Goal: Task Accomplishment & Management: Complete application form

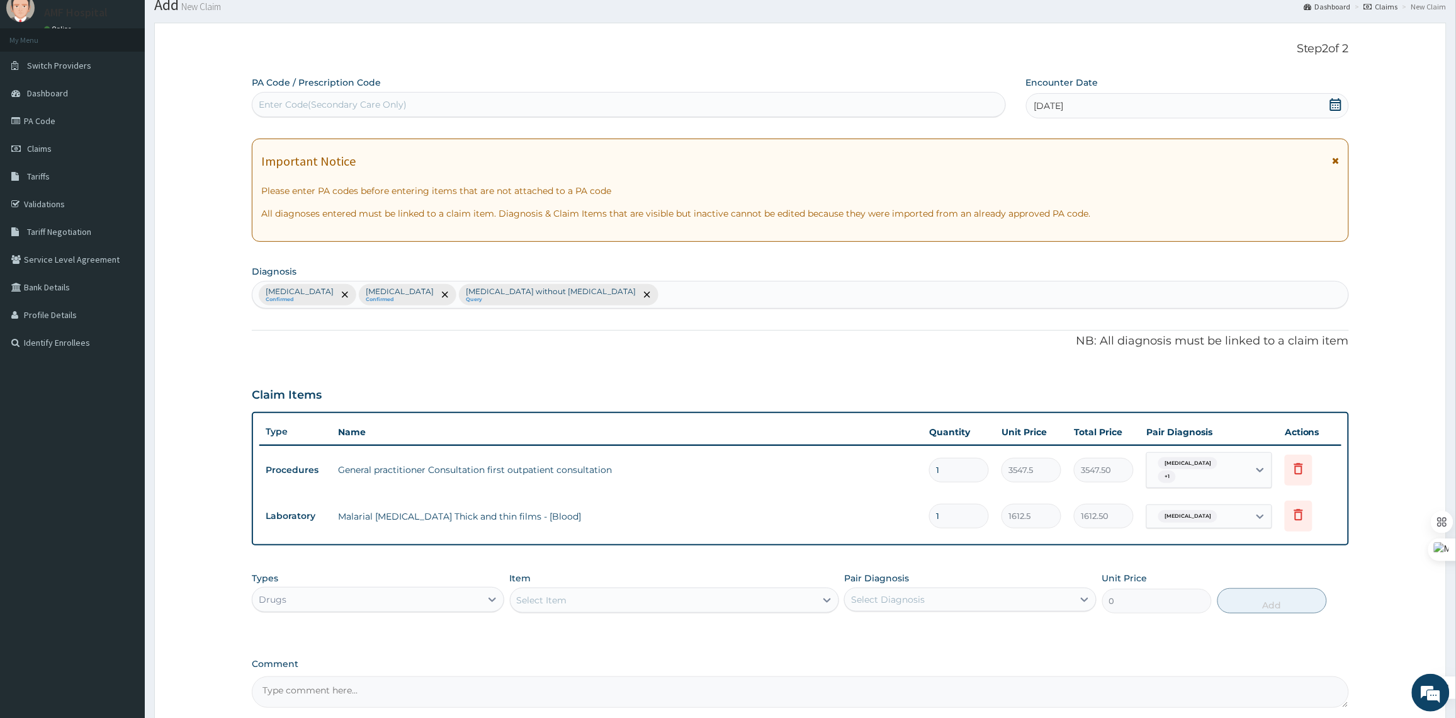
scroll to position [167, 0]
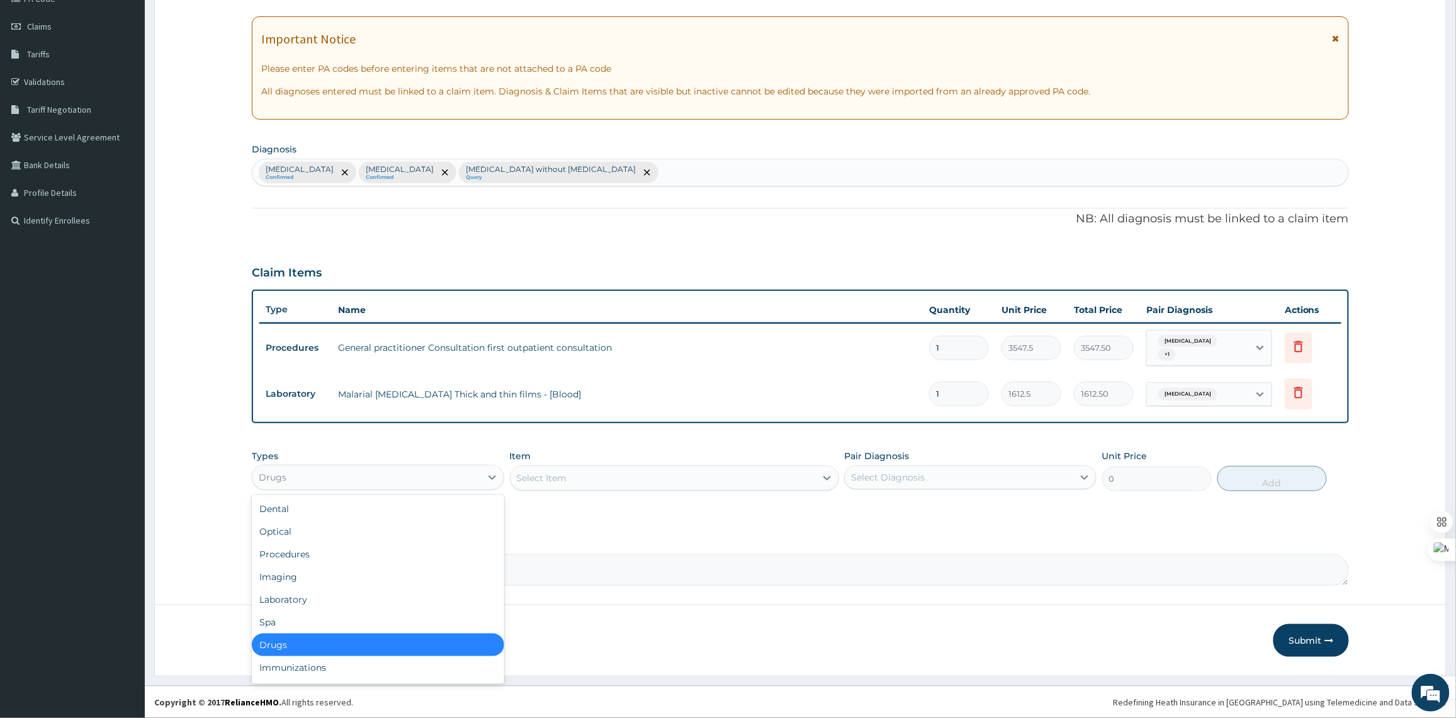
click at [473, 471] on div "Drugs" at bounding box center [366, 477] width 229 height 20
click at [388, 603] on div "Laboratory" at bounding box center [378, 599] width 252 height 23
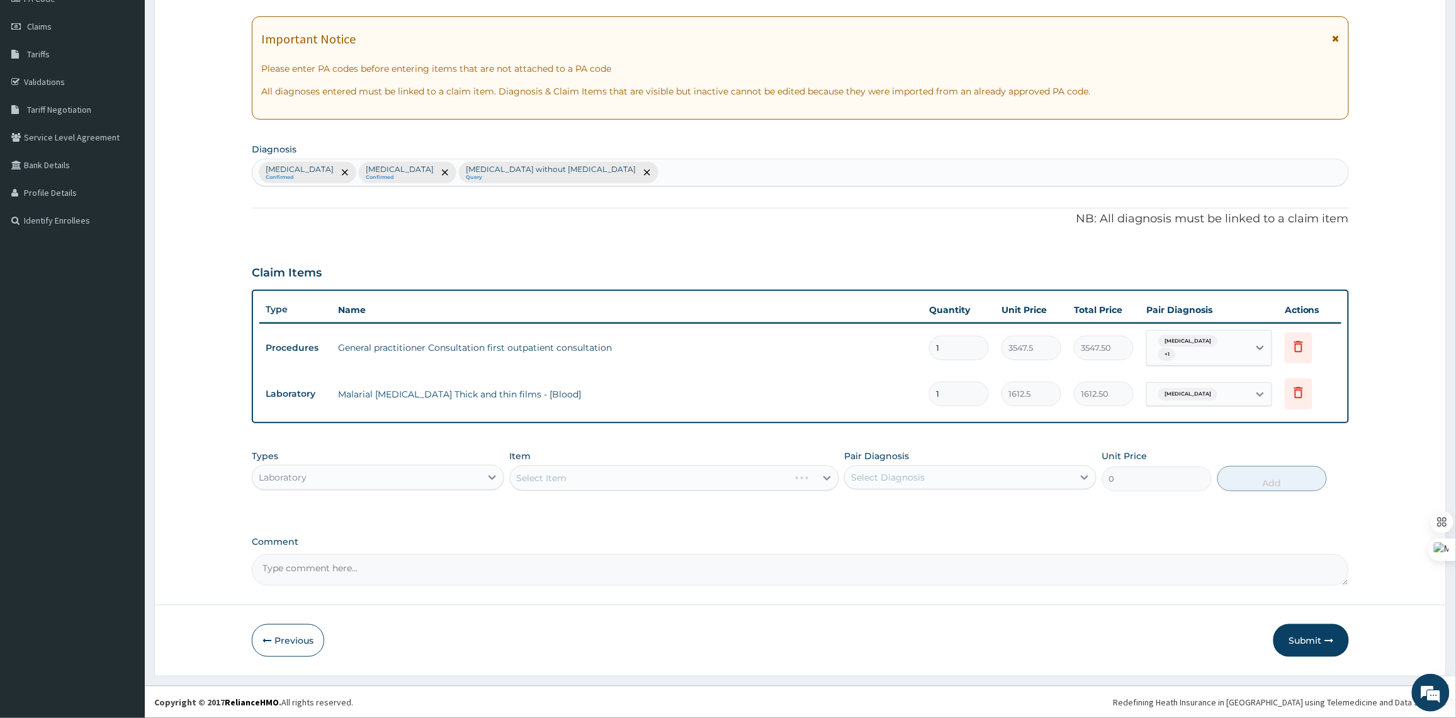
click at [634, 482] on div "Select Item" at bounding box center [674, 477] width 329 height 25
click at [633, 474] on div "Select Item" at bounding box center [674, 477] width 329 height 25
click at [633, 474] on div "Select Item" at bounding box center [663, 478] width 305 height 20
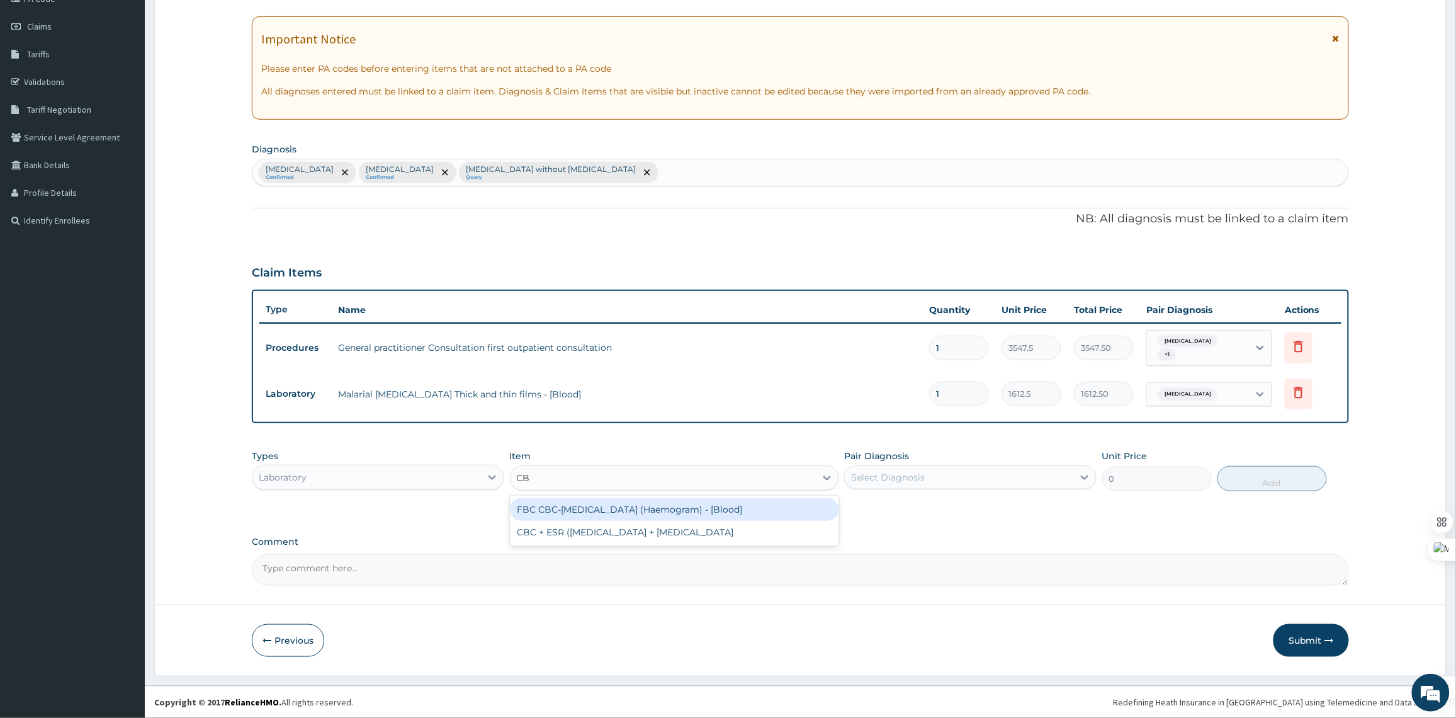
type input "CBC"
click at [623, 510] on div "FBC CBC-[MEDICAL_DATA] (Haemogram) - [Blood]" at bounding box center [674, 509] width 329 height 23
type input "4300"
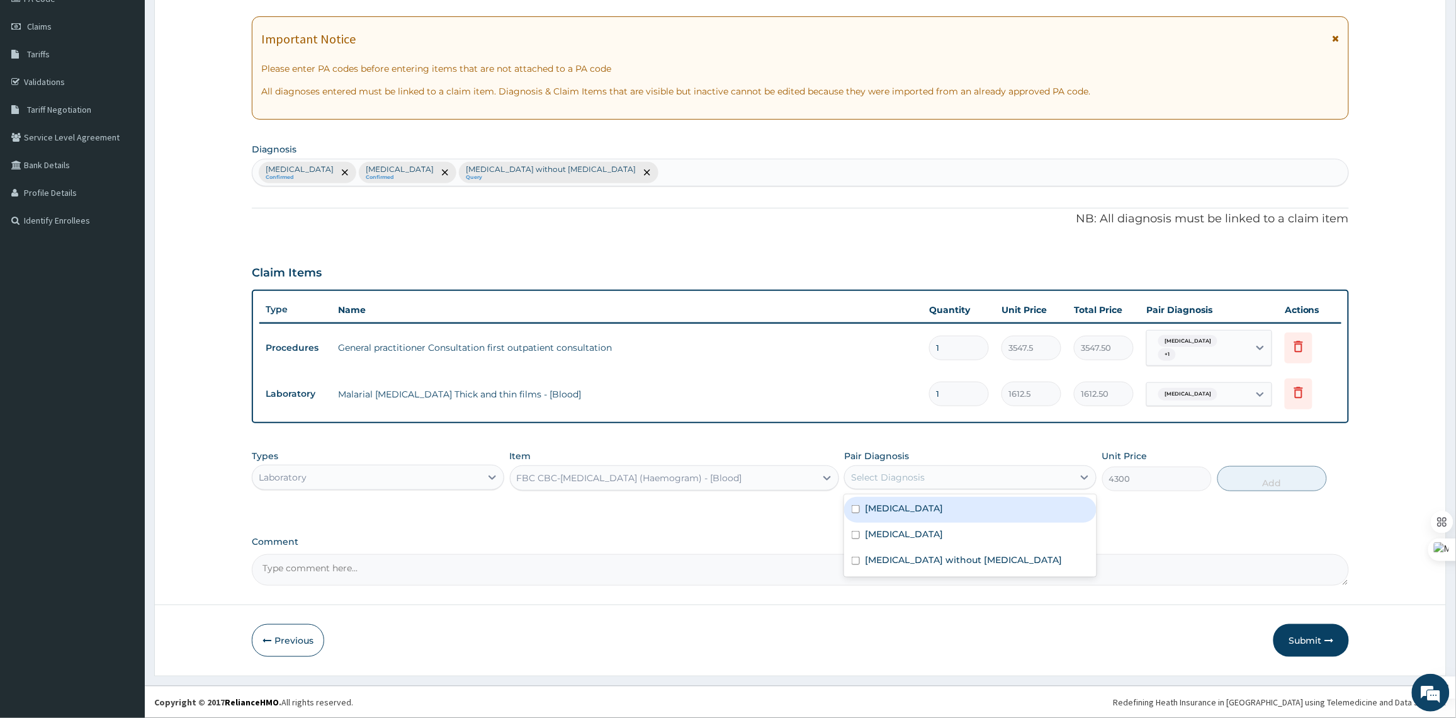
click at [1050, 470] on div "Select Diagnosis" at bounding box center [959, 477] width 229 height 20
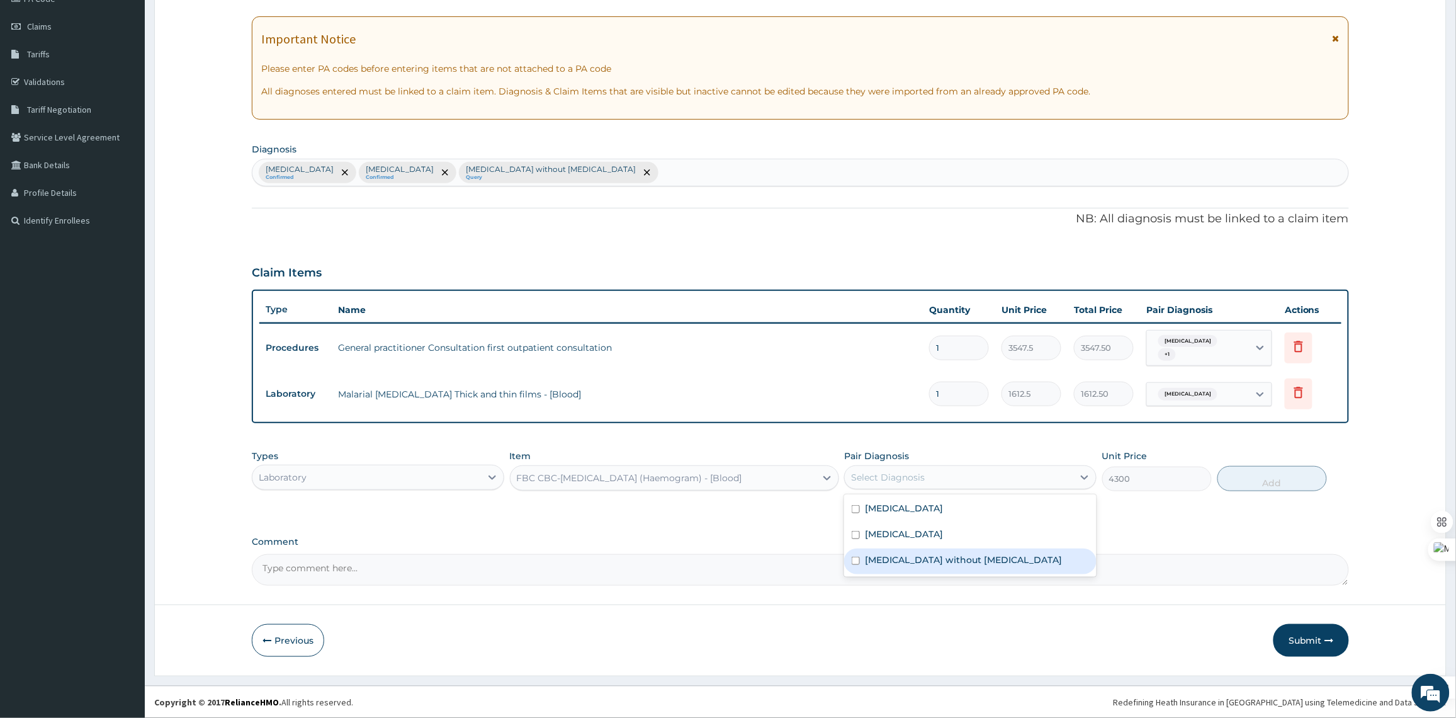
drag, startPoint x: 1004, startPoint y: 557, endPoint x: 1164, endPoint y: 531, distance: 161.5
click at [1004, 557] on div "[MEDICAL_DATA] without [MEDICAL_DATA]" at bounding box center [970, 561] width 252 height 26
checkbox input "true"
click at [1277, 483] on button "Add" at bounding box center [1273, 478] width 110 height 25
type input "0"
